Goal: Information Seeking & Learning: Learn about a topic

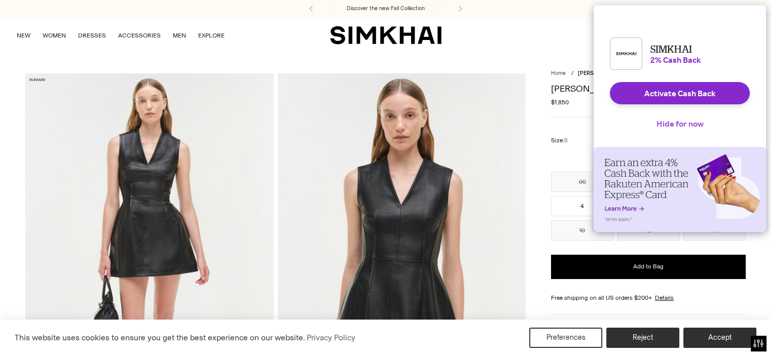
click at [693, 135] on button "Hide for now" at bounding box center [679, 123] width 63 height 22
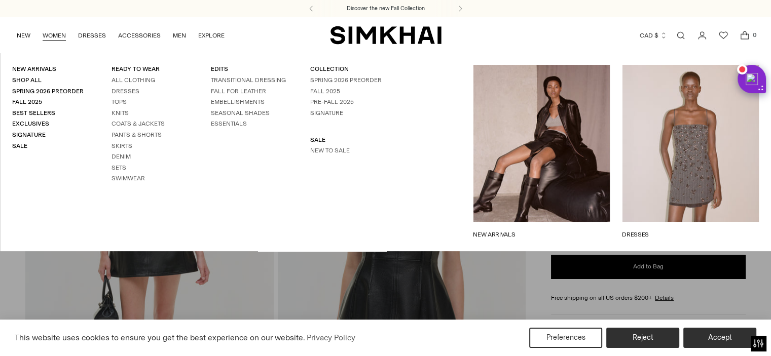
click at [18, 149] on h4 "Sale" at bounding box center [49, 146] width 75 height 9
click at [18, 145] on link "Sale" at bounding box center [19, 145] width 15 height 7
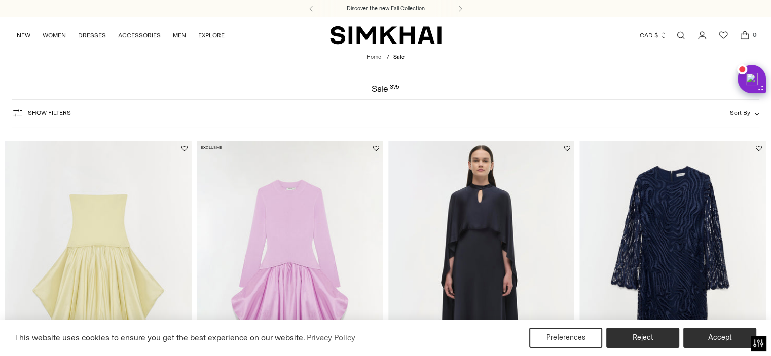
click at [22, 110] on icon "button" at bounding box center [18, 113] width 12 height 12
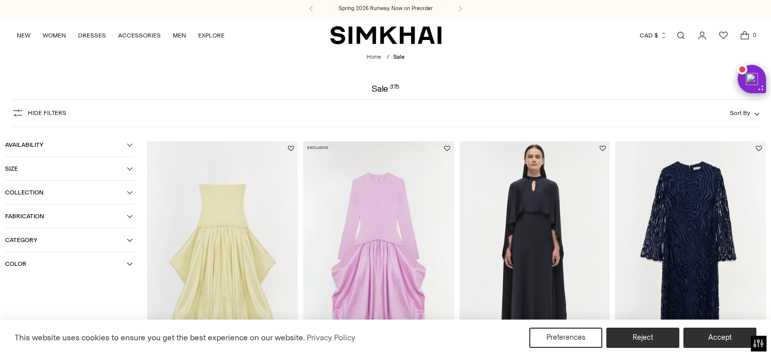
click at [59, 216] on span "Fabrication" at bounding box center [66, 216] width 122 height 7
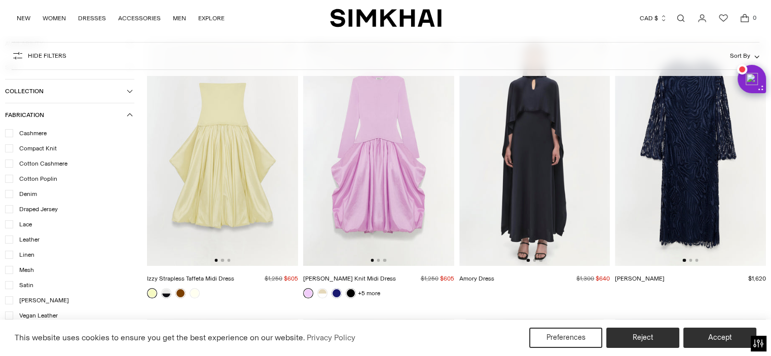
click at [33, 237] on span "Leather" at bounding box center [26, 239] width 26 height 9
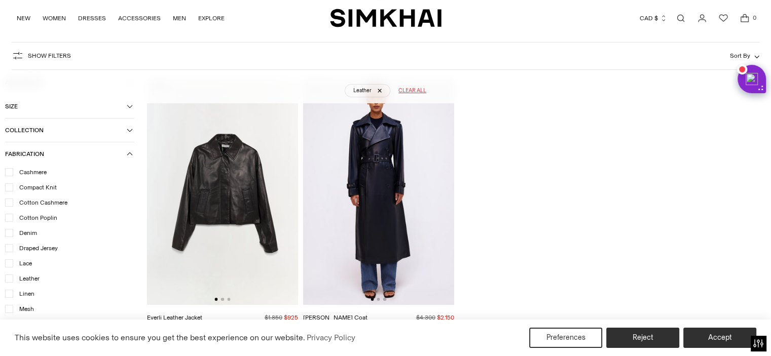
scroll to position [75, 0]
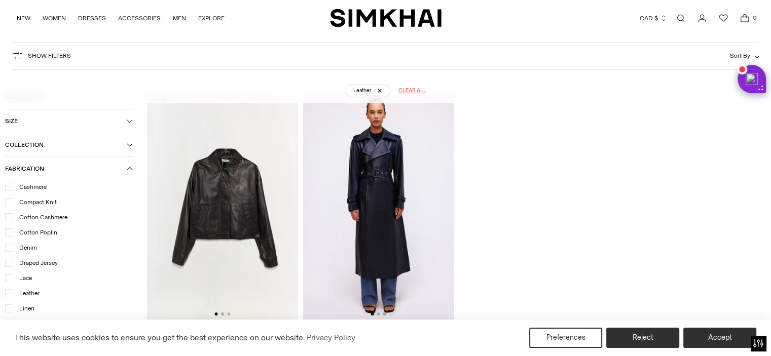
click at [25, 293] on span "Leather" at bounding box center [26, 293] width 26 height 9
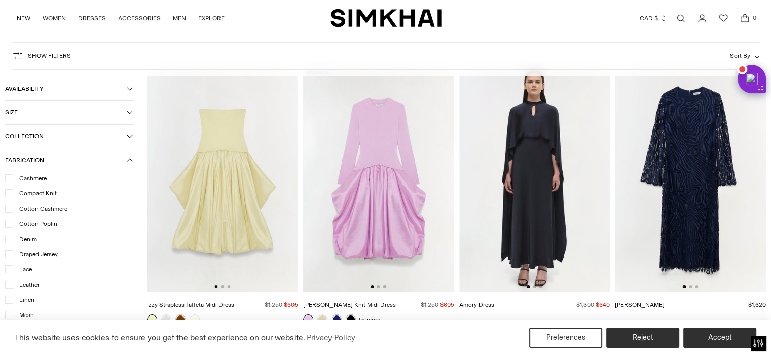
click at [43, 159] on span "Fabrication" at bounding box center [66, 160] width 122 height 7
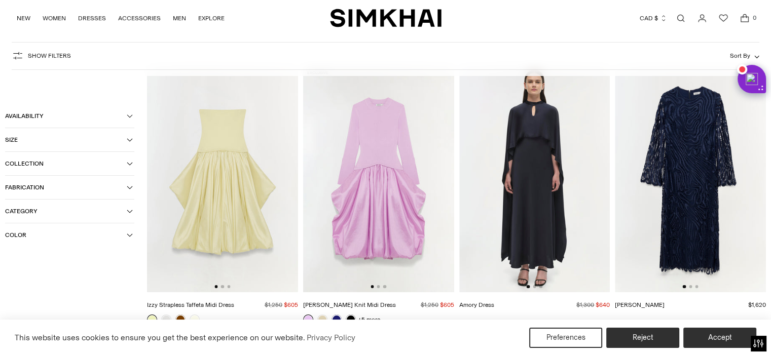
click at [36, 188] on span "Fabrication" at bounding box center [66, 187] width 122 height 7
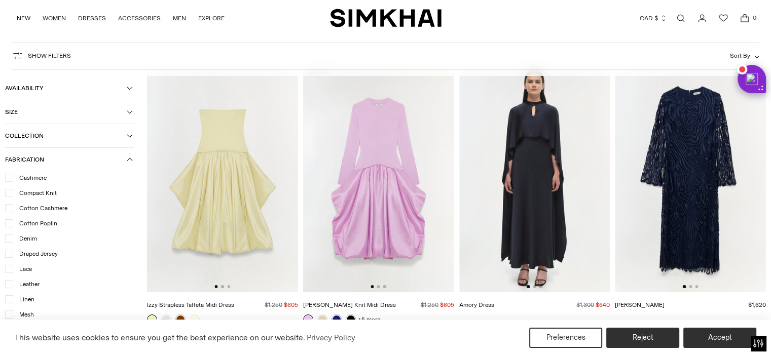
click at [39, 175] on span "Cashmere" at bounding box center [29, 177] width 33 height 9
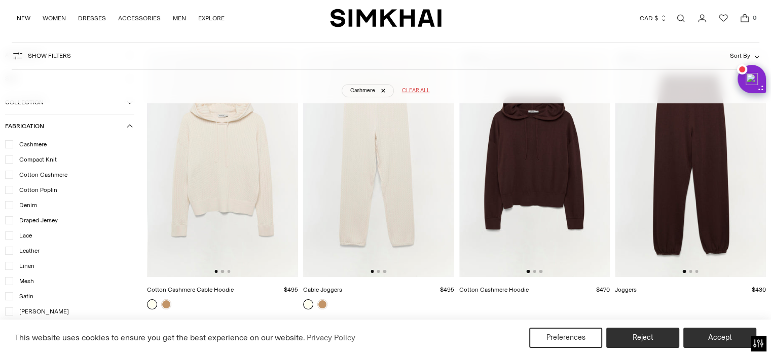
scroll to position [24, 0]
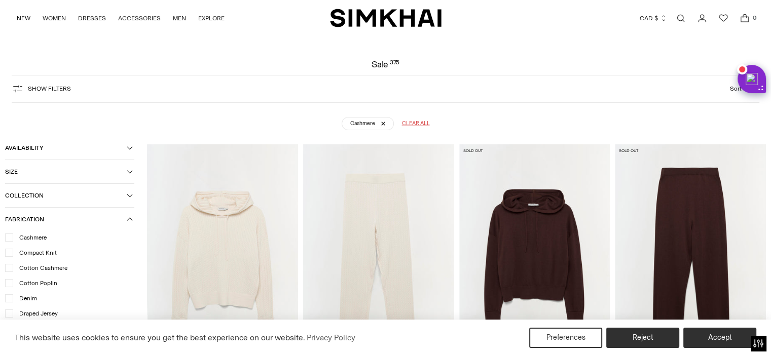
click at [30, 237] on span "Cashmere" at bounding box center [29, 237] width 33 height 9
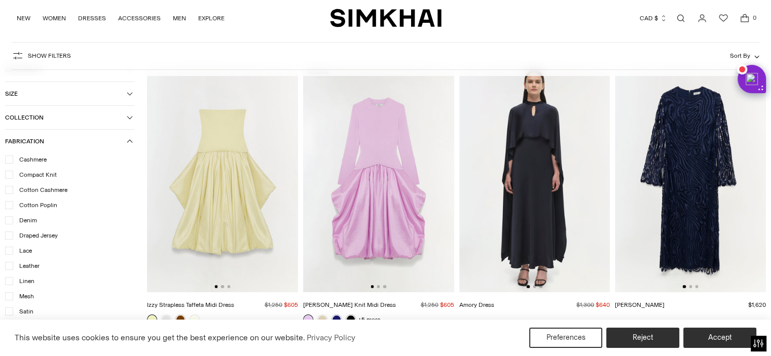
scroll to position [2, 0]
